Goal: Information Seeking & Learning: Learn about a topic

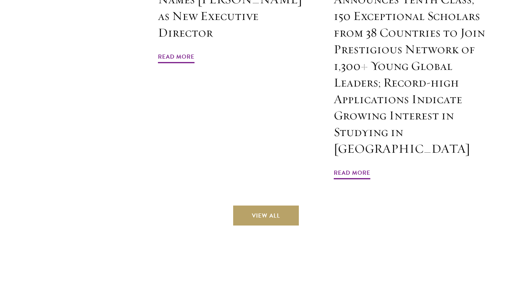
scroll to position [2455, 0]
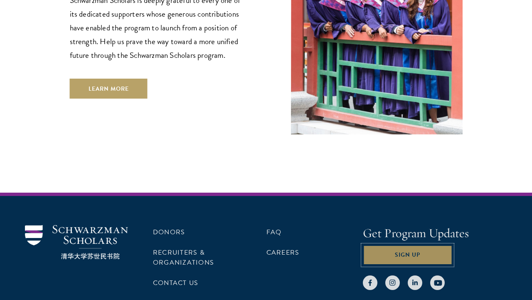
click at [381, 245] on button "Sign Up" at bounding box center [407, 255] width 89 height 20
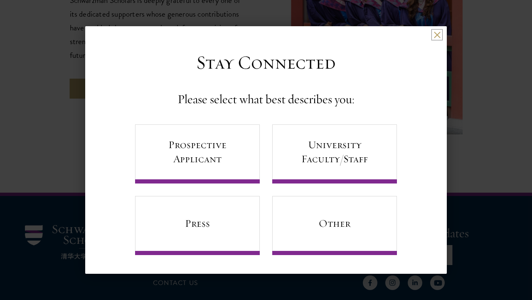
click at [436, 33] on button at bounding box center [436, 34] width 7 height 7
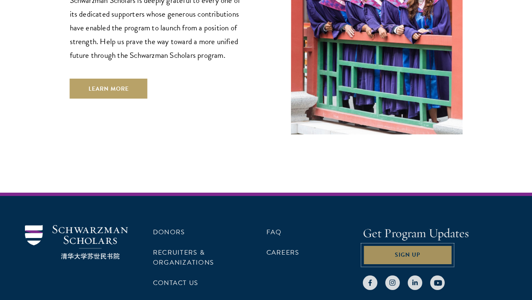
click at [415, 245] on button "Sign Up" at bounding box center [407, 255] width 89 height 20
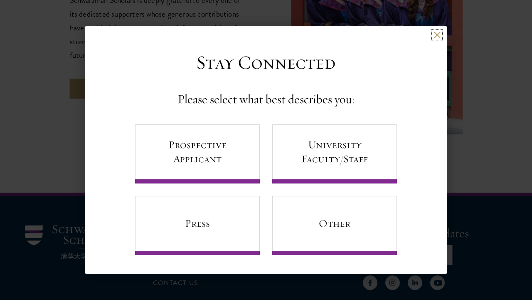
click at [437, 36] on button at bounding box center [436, 34] width 7 height 7
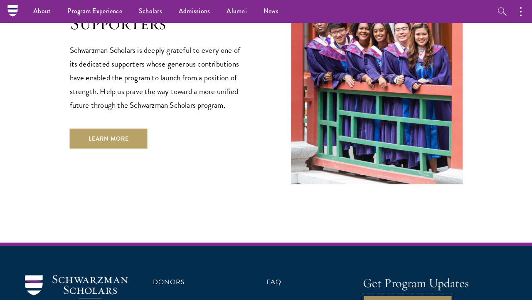
scroll to position [2402, 0]
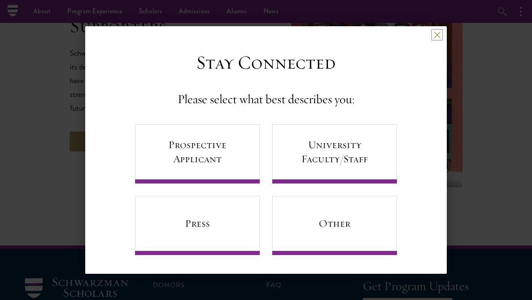
click at [435, 32] on button at bounding box center [436, 34] width 7 height 7
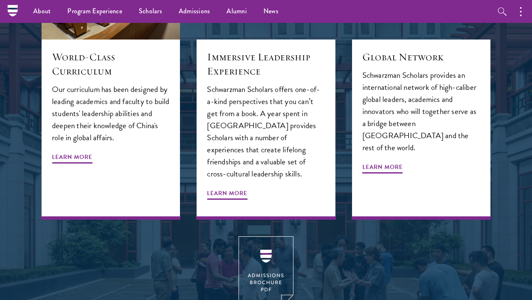
scroll to position [0, 0]
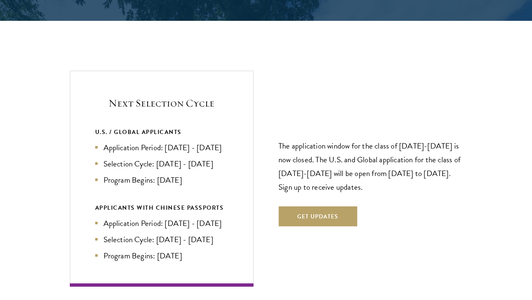
scroll to position [1674, 0]
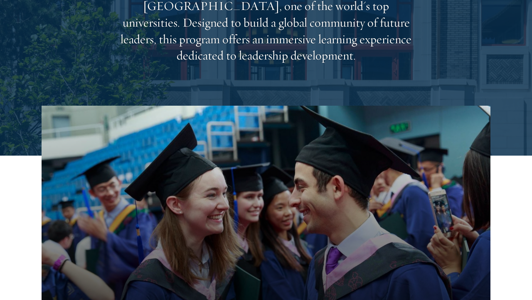
scroll to position [177, 0]
